Goal: Information Seeking & Learning: Find specific fact

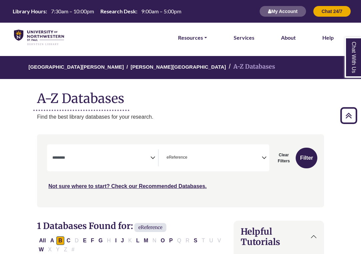
scroll to position [171, 0]
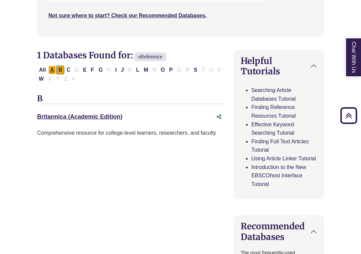
click at [50, 66] on button "A" at bounding box center [52, 70] width 8 height 9
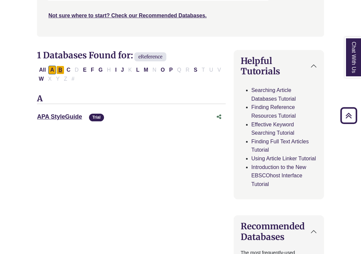
click at [59, 66] on button "B" at bounding box center [60, 70] width 8 height 9
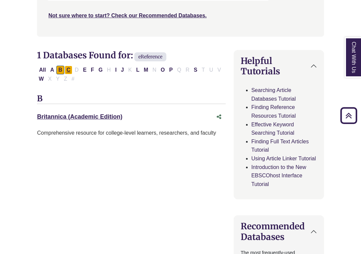
click at [70, 66] on button "C" at bounding box center [69, 70] width 8 height 9
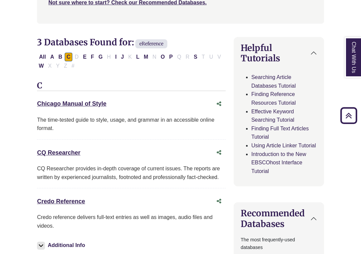
scroll to position [176, 0]
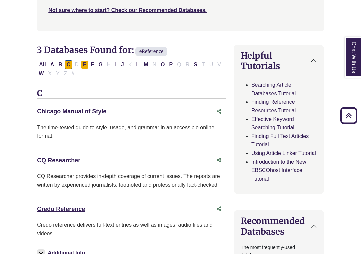
click at [83, 63] on button "E" at bounding box center [85, 64] width 8 height 9
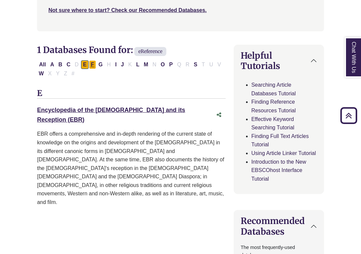
click at [94, 63] on button "F" at bounding box center [92, 64] width 7 height 9
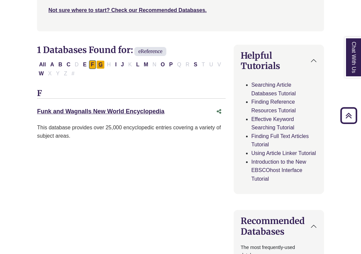
click at [100, 65] on button "G" at bounding box center [100, 64] width 8 height 9
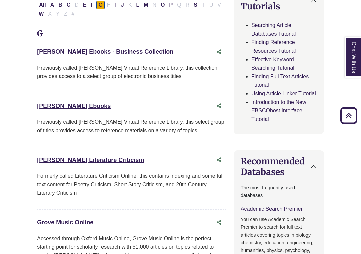
scroll to position [200, 0]
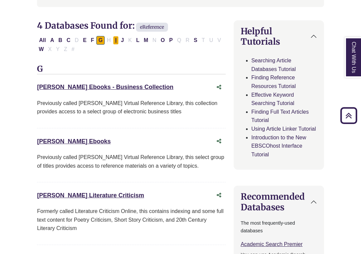
click at [118, 42] on button "I" at bounding box center [115, 40] width 5 height 9
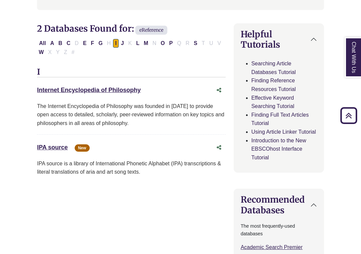
scroll to position [196, 0]
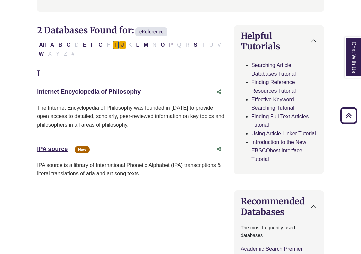
click at [123, 43] on button "J" at bounding box center [122, 45] width 7 height 9
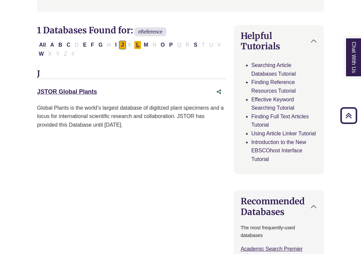
click at [136, 42] on button "L" at bounding box center [137, 45] width 7 height 9
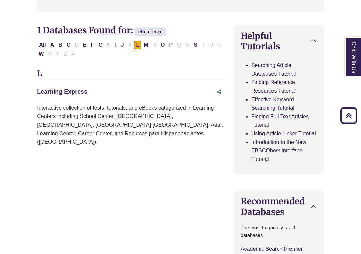
click at [127, 42] on div "All A B C D E F G H I J K L M N O P Q R S T U V W X Y Z #" at bounding box center [130, 49] width 187 height 15
click at [123, 42] on button "J" at bounding box center [122, 45] width 7 height 9
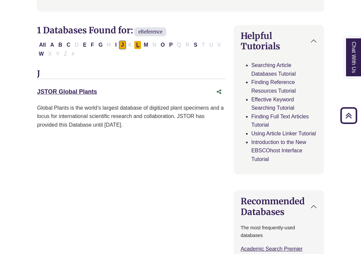
click at [139, 43] on button "L" at bounding box center [137, 45] width 7 height 9
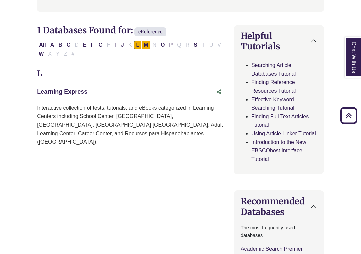
click at [147, 42] on button "M" at bounding box center [146, 45] width 8 height 9
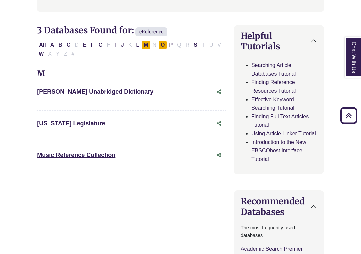
click at [163, 45] on button "O" at bounding box center [163, 45] width 8 height 9
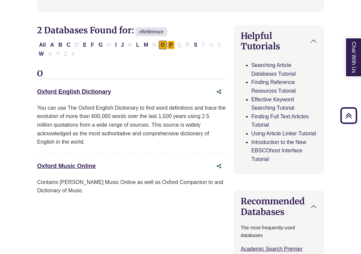
click at [172, 46] on button "P" at bounding box center [171, 45] width 8 height 9
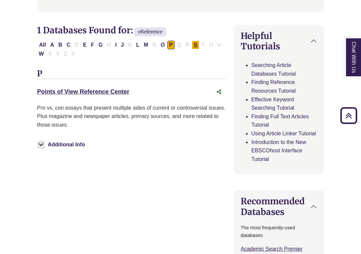
click at [195, 42] on button "S" at bounding box center [196, 45] width 8 height 9
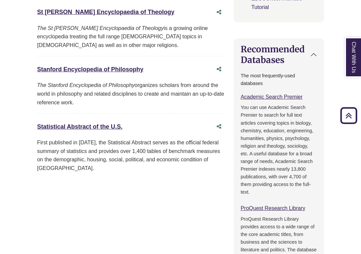
scroll to position [348, 0]
click at [98, 123] on link "Statistical Abstract of the U.S. This link opens in a new window" at bounding box center [79, 126] width 85 height 7
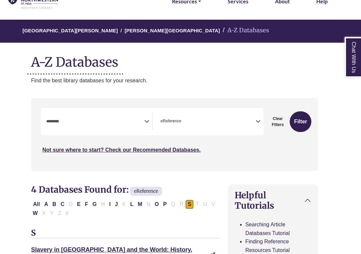
scroll to position [35, 6]
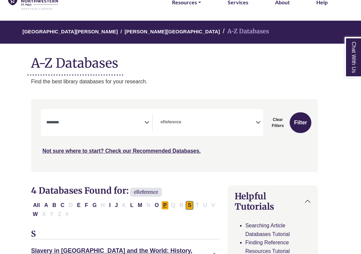
click at [164, 203] on button "P" at bounding box center [165, 205] width 8 height 9
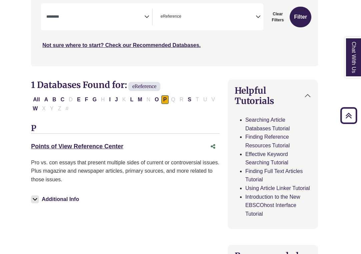
scroll to position [143, 6]
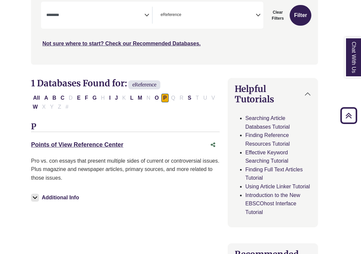
click at [49, 196] on button "Additional Info" at bounding box center [56, 197] width 50 height 9
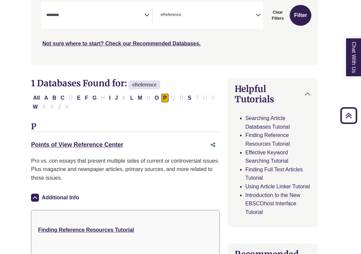
click at [52, 196] on button "Additional Info" at bounding box center [56, 197] width 50 height 9
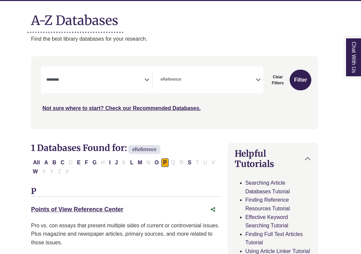
scroll to position [79, 6]
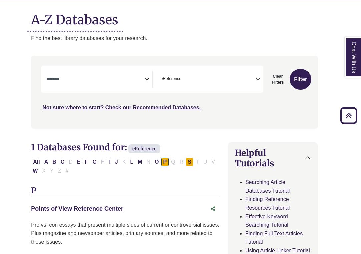
click at [188, 161] on button "S" at bounding box center [190, 162] width 8 height 9
select select "Database Subject Filter"
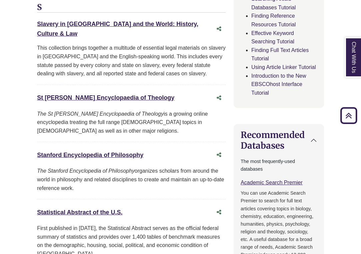
scroll to position [279, 0]
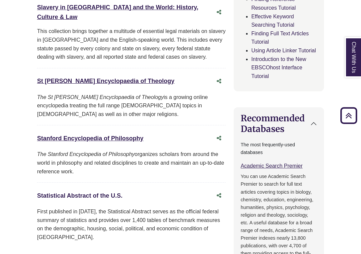
click at [90, 192] on link "Statistical Abstract of the U.S. This link opens in a new window" at bounding box center [79, 195] width 85 height 7
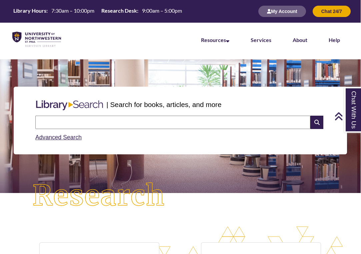
scroll to position [0, 0]
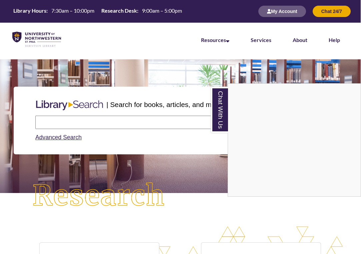
click at [123, 60] on div "Chat With Us" at bounding box center [180, 127] width 361 height 254
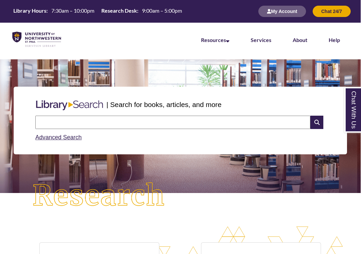
click at [147, 118] on input "text" at bounding box center [172, 122] width 275 height 13
type input "**********"
